Goal: Task Accomplishment & Management: Manage account settings

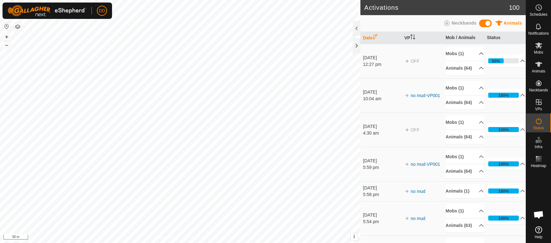
scroll to position [1117, 0]
click at [535, 67] on icon at bounding box center [538, 65] width 8 height 8
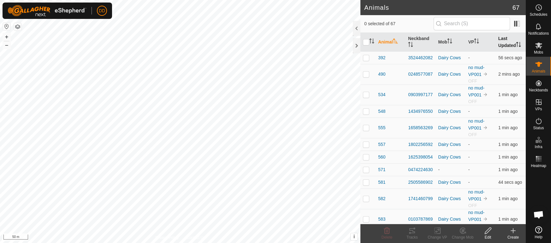
click at [504, 43] on th "Last Updated" at bounding box center [510, 42] width 30 height 19
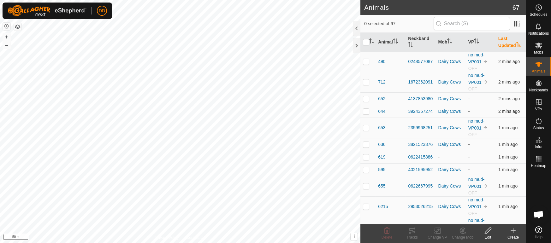
scroll to position [1117, 0]
click at [504, 34] on th "Last Updated" at bounding box center [510, 42] width 30 height 19
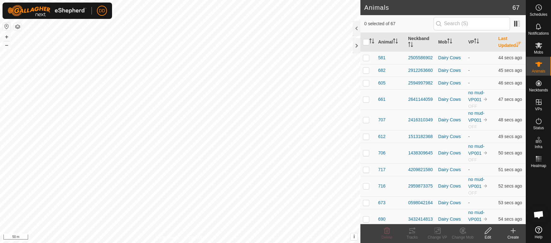
click at [504, 34] on th "Last Updated" at bounding box center [510, 42] width 30 height 19
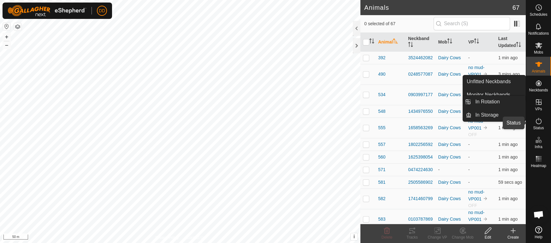
scroll to position [1117, 0]
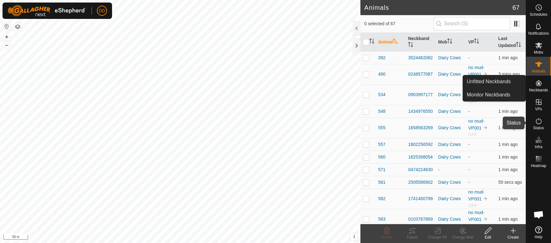
click at [537, 124] on icon at bounding box center [538, 121] width 6 height 6
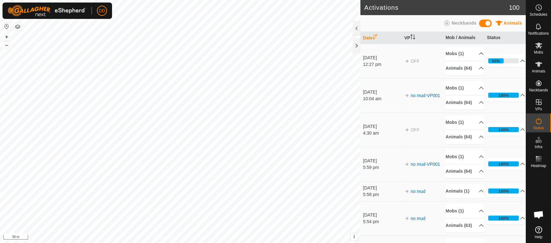
click at [535, 217] on span "Open chat" at bounding box center [538, 215] width 10 height 9
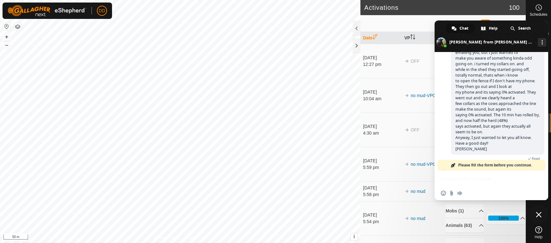
scroll to position [982, 0]
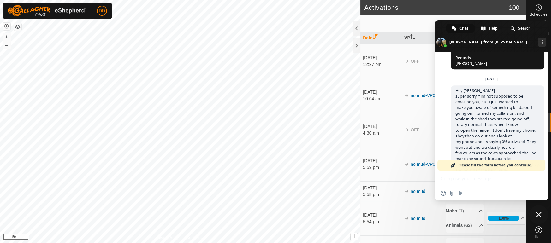
click at [536, 212] on span "Close chat" at bounding box center [538, 215] width 6 height 6
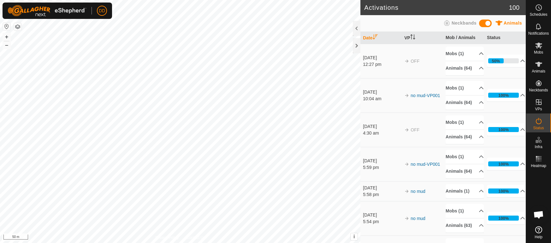
scroll to position [1117, 0]
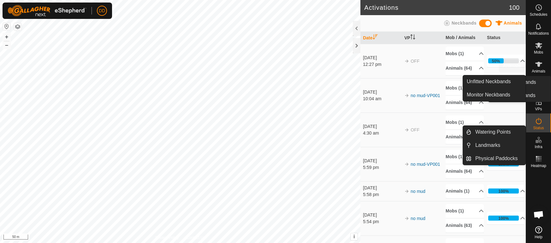
click at [538, 66] on icon at bounding box center [538, 64] width 7 height 5
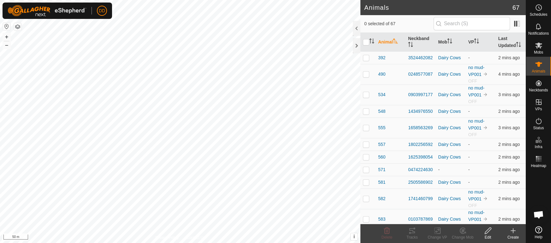
click at [514, 44] on th "Last Updated" at bounding box center [510, 42] width 30 height 19
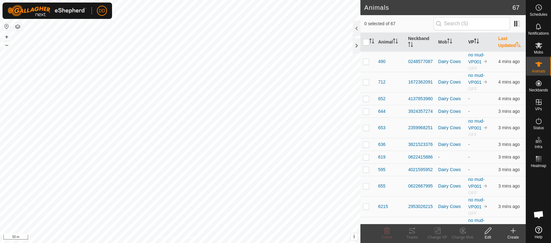
click at [474, 36] on th "VP" at bounding box center [480, 42] width 30 height 19
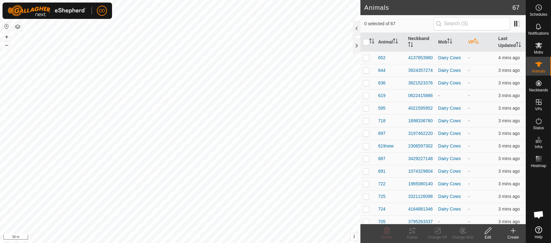
click at [474, 36] on th "VP" at bounding box center [480, 42] width 30 height 19
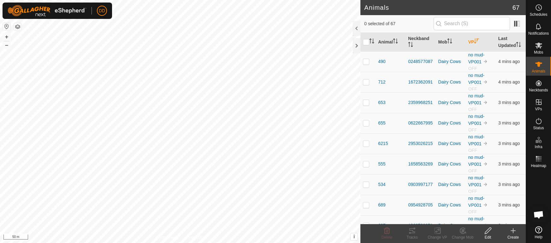
click at [474, 36] on th "VP" at bounding box center [480, 42] width 30 height 19
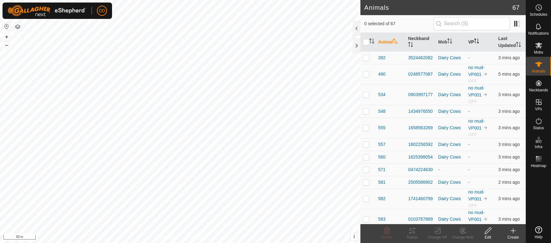
click at [474, 40] on th "VP" at bounding box center [480, 42] width 30 height 19
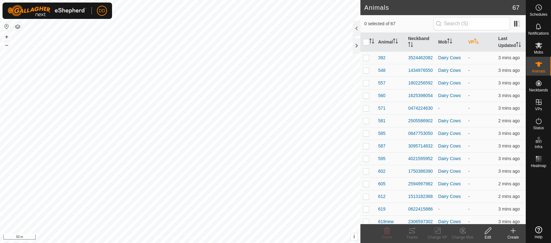
click at [474, 40] on th "VP" at bounding box center [480, 42] width 30 height 19
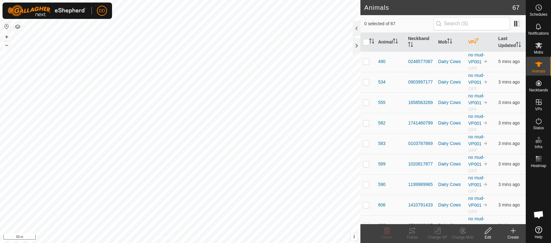
click at [480, 45] on th "VP" at bounding box center [480, 42] width 30 height 19
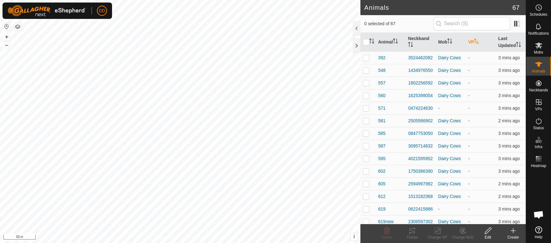
click at [480, 44] on th "VP" at bounding box center [480, 42] width 30 height 19
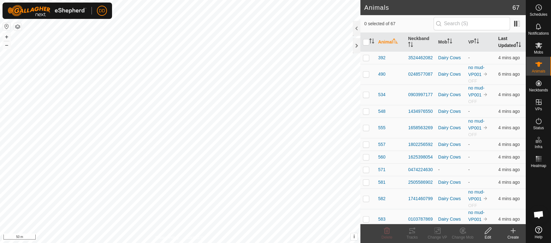
scroll to position [1117, 0]
click at [504, 41] on th "Last Updated" at bounding box center [510, 42] width 30 height 19
click at [485, 39] on th "VP" at bounding box center [480, 42] width 30 height 19
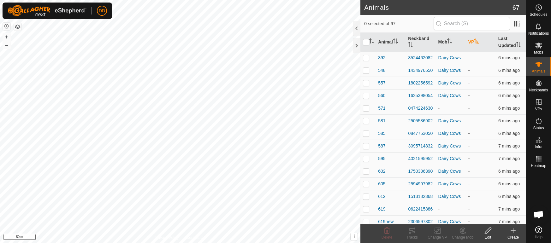
click at [485, 39] on th "VP" at bounding box center [480, 42] width 30 height 19
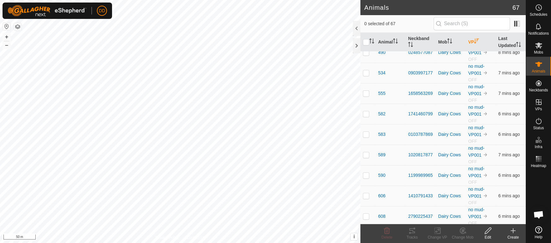
scroll to position [0, 0]
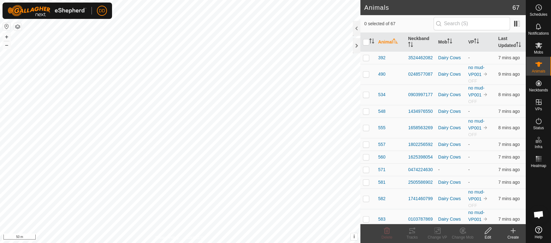
scroll to position [1117, 0]
click at [501, 40] on th "Last Updated" at bounding box center [510, 42] width 30 height 19
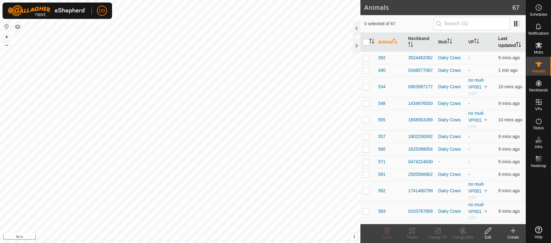
click at [511, 38] on th "Last Updated" at bounding box center [510, 42] width 30 height 19
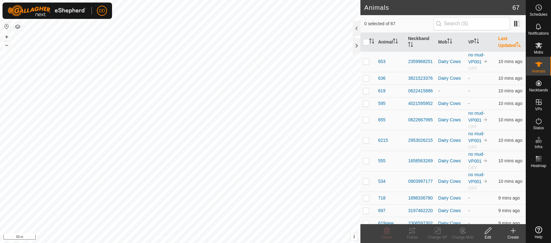
click at [511, 38] on th "Last Updated" at bounding box center [510, 42] width 30 height 19
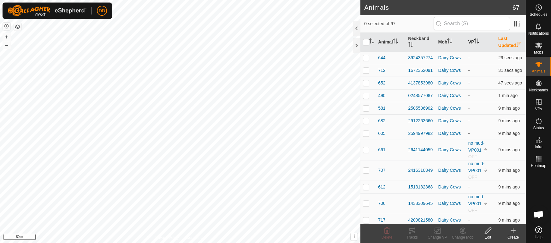
scroll to position [1117, 0]
click at [481, 39] on th "VP" at bounding box center [480, 42] width 30 height 19
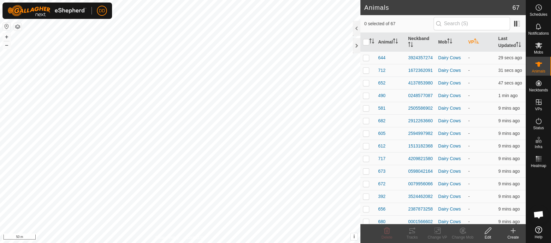
click at [481, 39] on th "VP" at bounding box center [480, 42] width 30 height 19
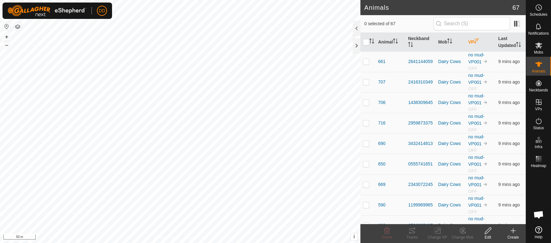
click at [481, 39] on th "VP" at bounding box center [480, 42] width 30 height 19
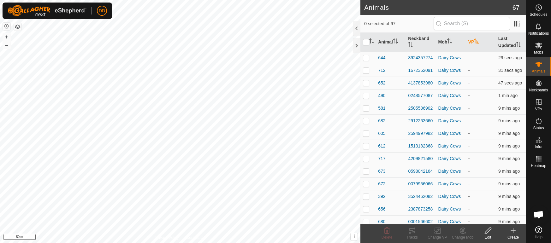
click at [481, 39] on th "VP" at bounding box center [480, 42] width 30 height 19
click at [479, 44] on p-sorticon "Activate to sort" at bounding box center [476, 41] width 5 height 5
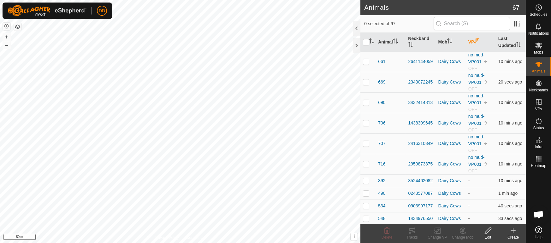
scroll to position [1117, 0]
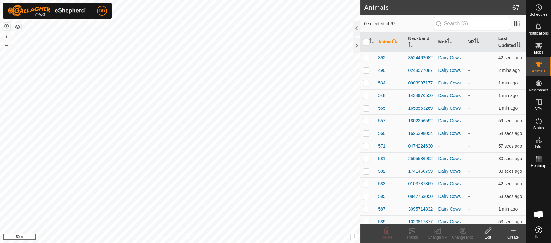
scroll to position [1117, 0]
click at [478, 43] on icon "Activate to sort" at bounding box center [477, 40] width 1 height 5
click at [478, 43] on icon "Activate to sort" at bounding box center [476, 40] width 5 height 5
